Goal: Navigation & Orientation: Find specific page/section

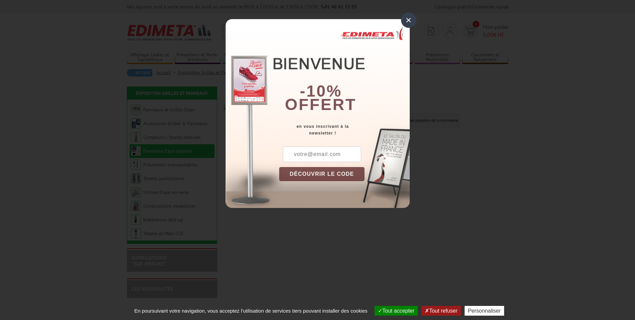
click at [408, 17] on div "×" at bounding box center [408, 19] width 15 height 15
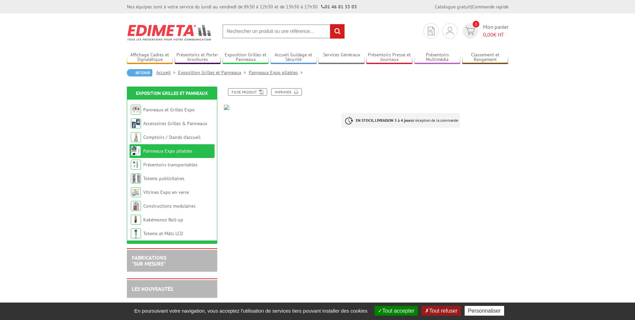
click at [172, 150] on link "Panneaux Expo pliables" at bounding box center [167, 151] width 49 height 6
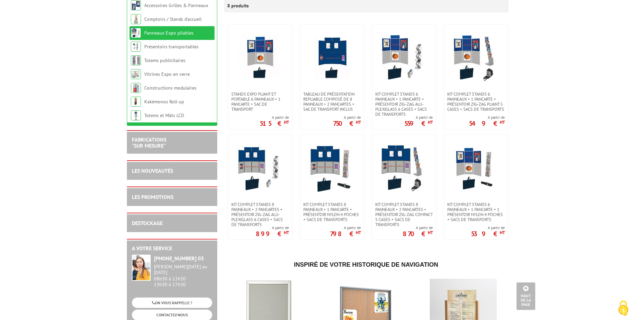
scroll to position [33, 0]
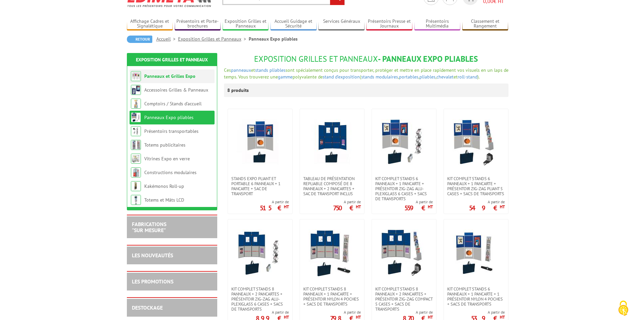
click at [176, 80] on li "Panneaux et Grilles Expo" at bounding box center [172, 76] width 85 height 14
click at [155, 73] on link "Panneaux et Grilles Expo" at bounding box center [169, 76] width 51 height 6
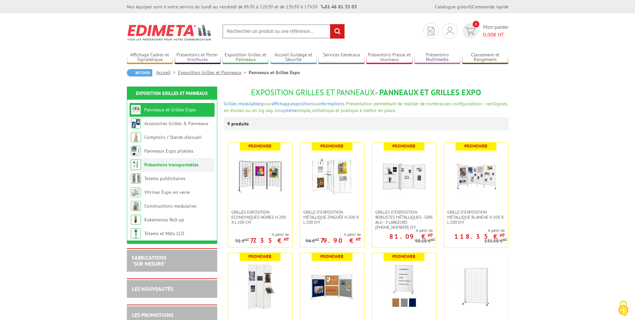
click at [170, 163] on link "Présentoirs transportables" at bounding box center [171, 164] width 54 height 6
